Goal: Task Accomplishment & Management: Use online tool/utility

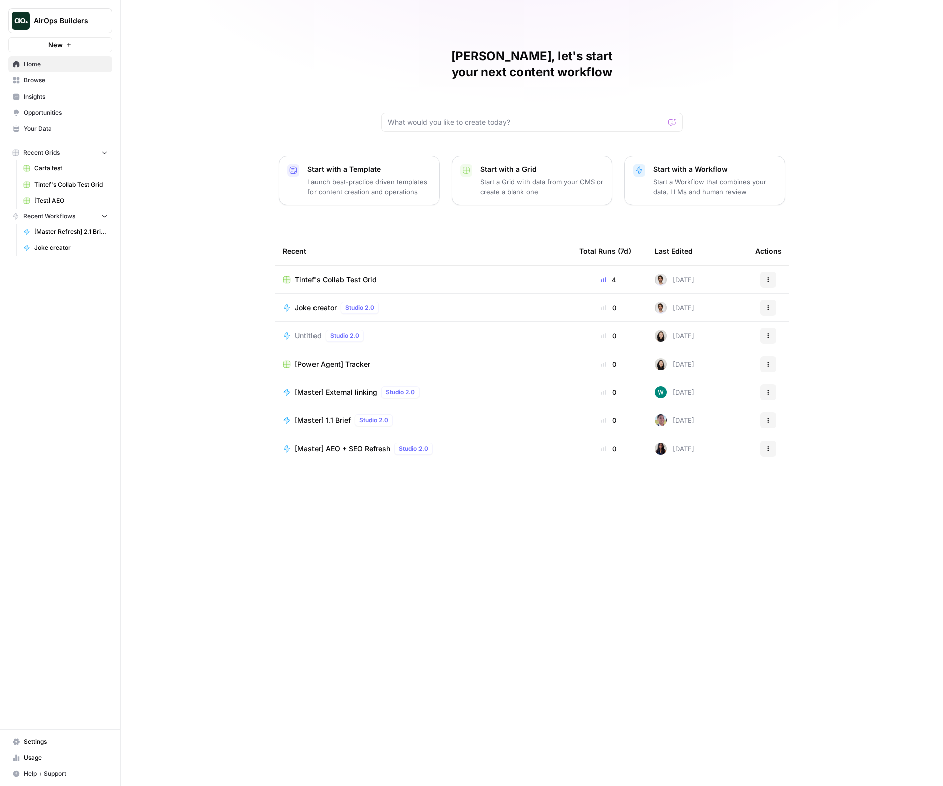
click at [328, 274] on span "Tintef's Collab Test Grid" at bounding box center [336, 279] width 82 height 10
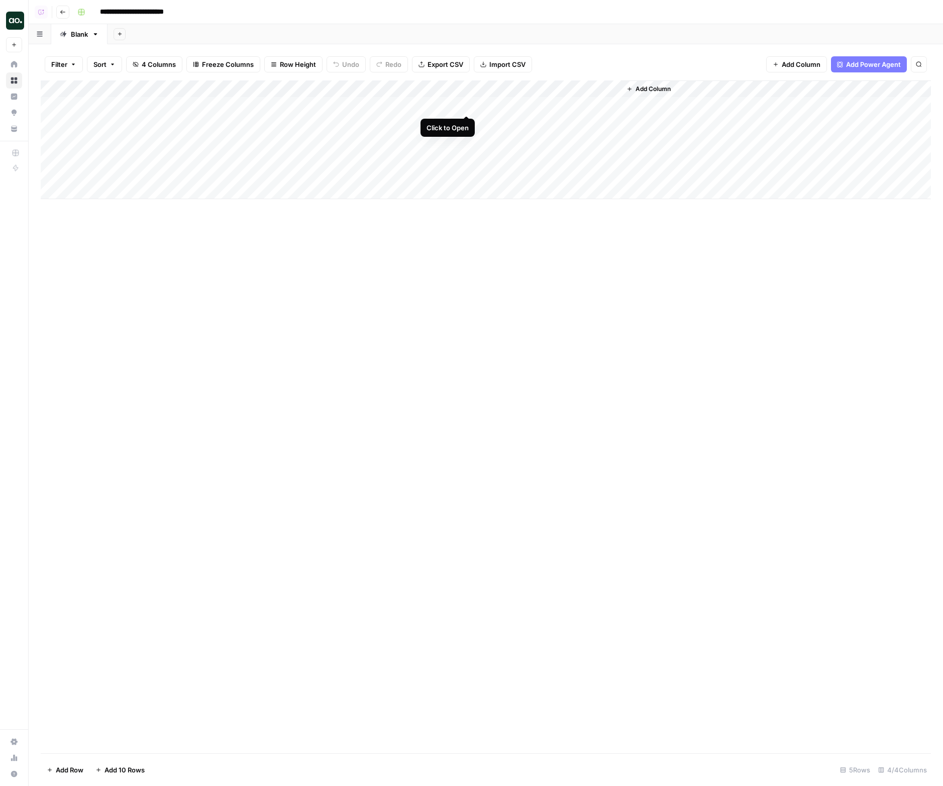
click at [468, 105] on div "Add Column" at bounding box center [486, 139] width 891 height 119
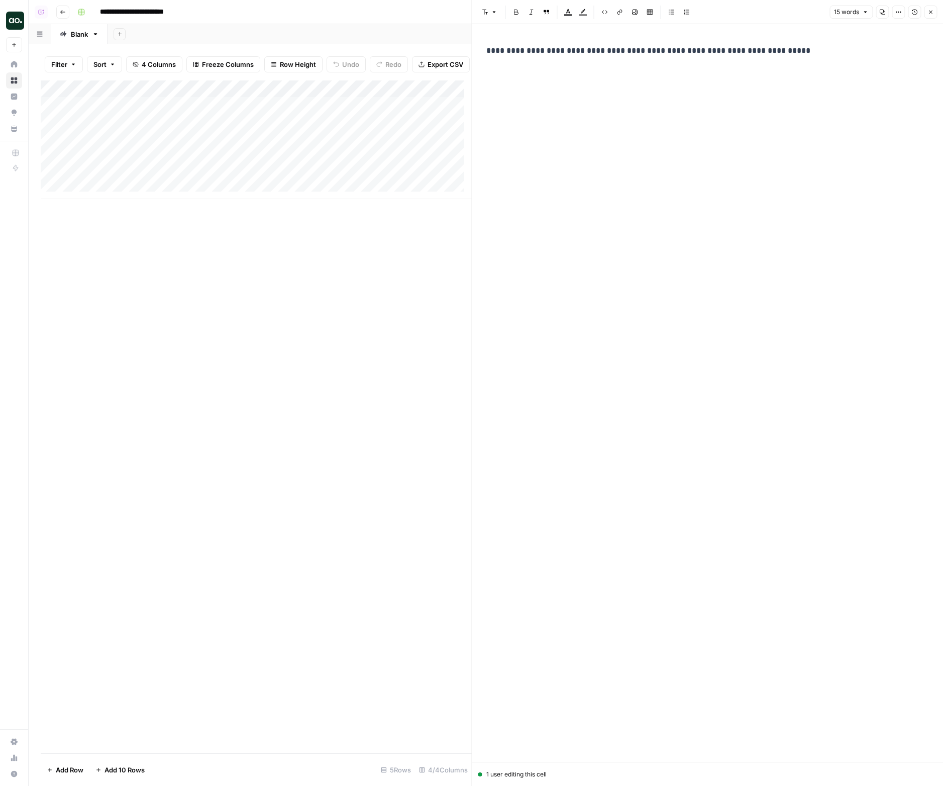
click at [819, 51] on p "**********" at bounding box center [707, 50] width 443 height 13
click at [936, 13] on button "Close" at bounding box center [930, 12] width 13 height 13
